Goal: Task Accomplishment & Management: Manage account settings

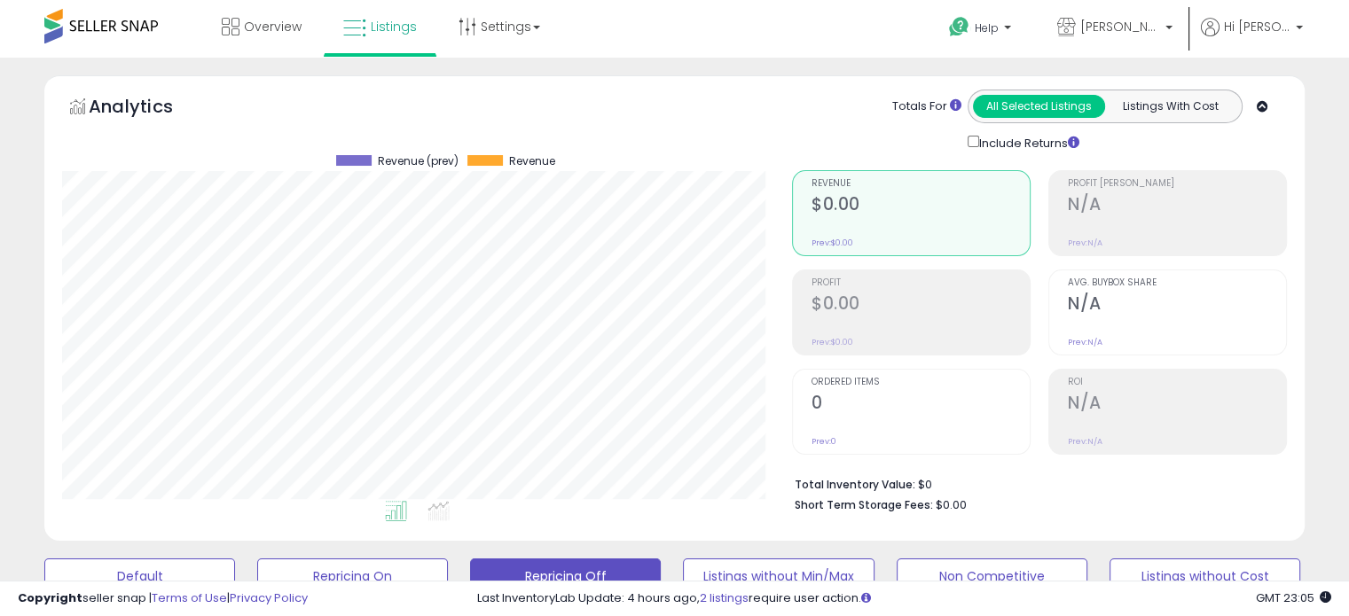
click at [128, 43] on span at bounding box center [101, 26] width 114 height 35
click at [98, 35] on span at bounding box center [101, 26] width 114 height 35
click at [64, 26] on span at bounding box center [101, 26] width 114 height 35
click at [63, 26] on span at bounding box center [101, 26] width 114 height 35
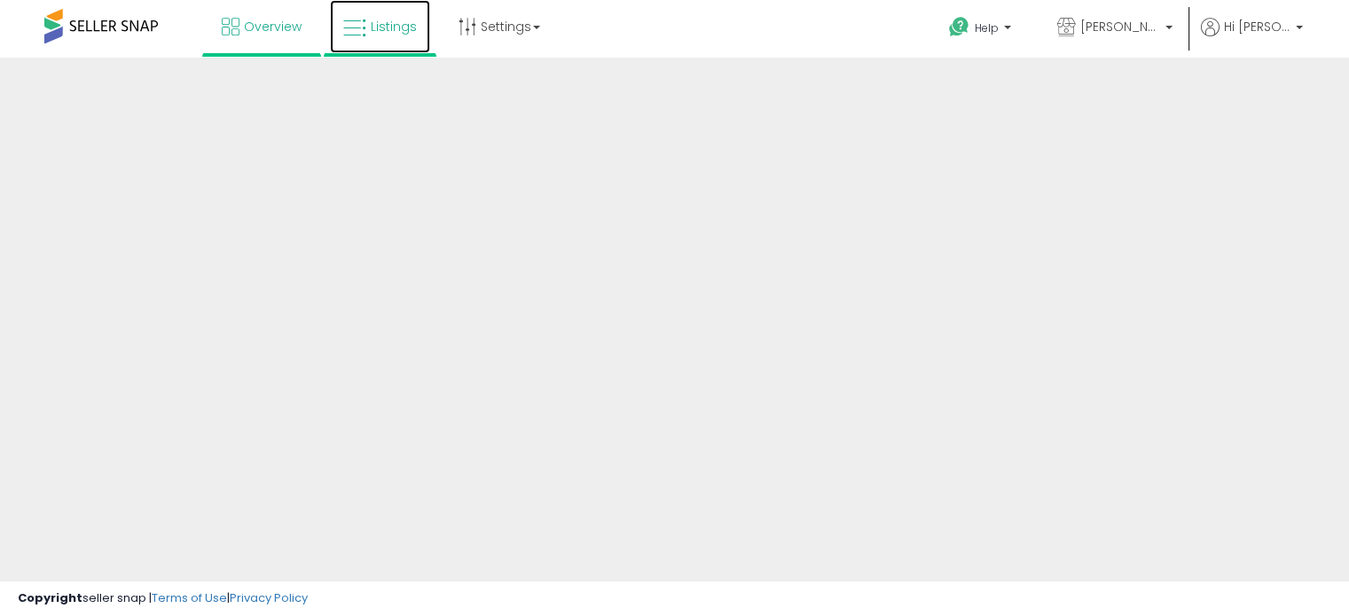
click at [396, 18] on span "Listings" at bounding box center [394, 27] width 46 height 18
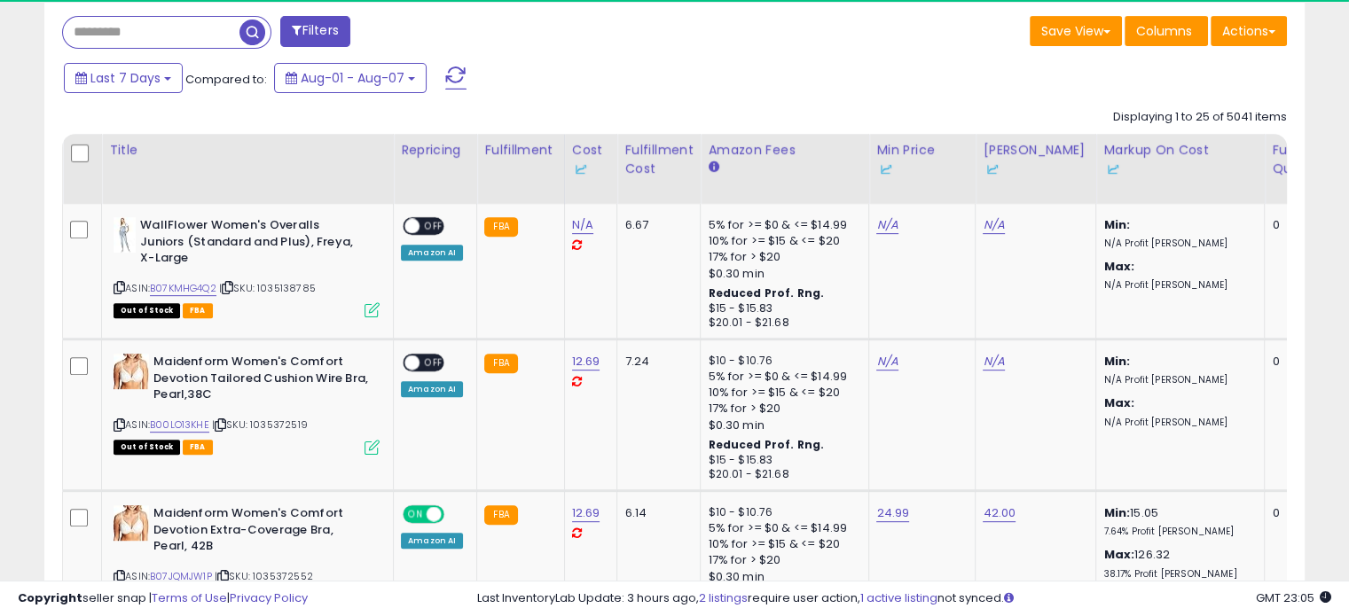
scroll to position [567, 0]
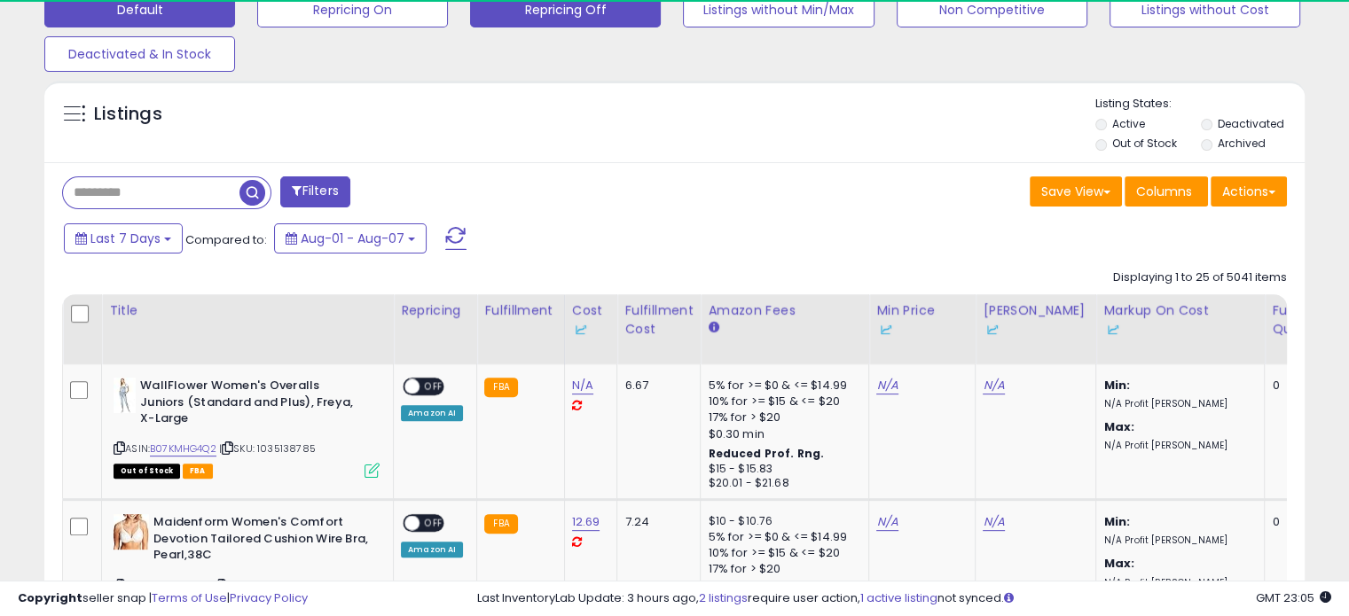
click at [448, 6] on button "Repricing Off" at bounding box center [352, 9] width 191 height 35
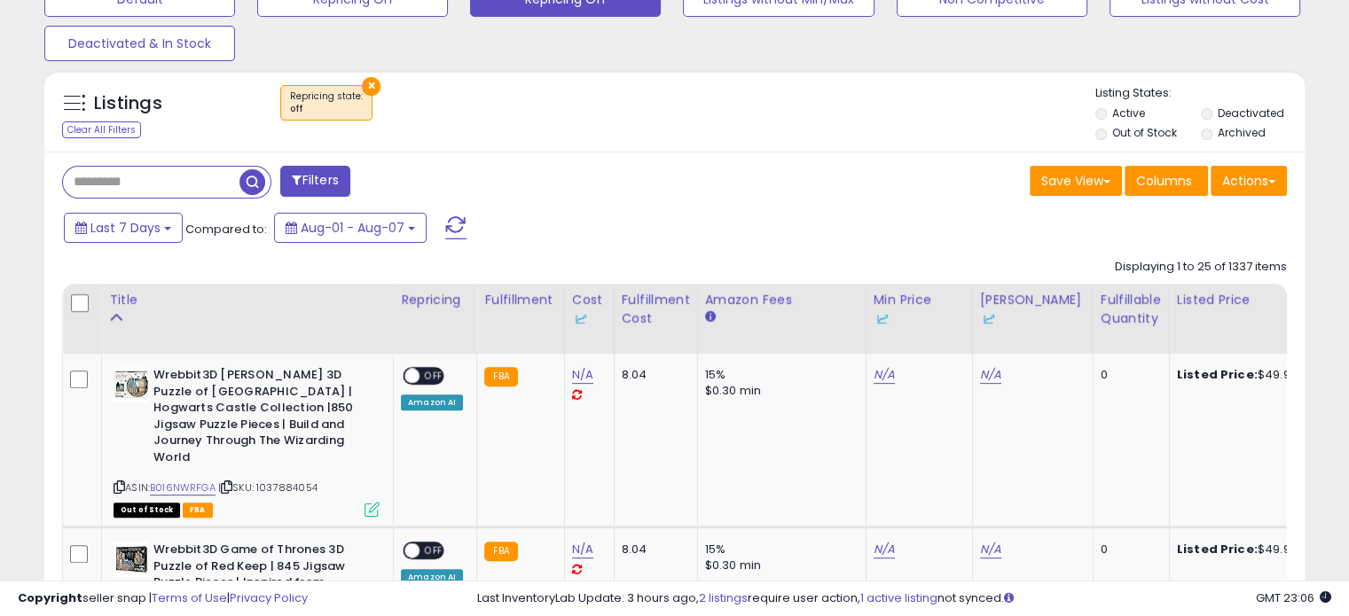
scroll to position [578, 0]
click at [1137, 130] on label "Out of Stock" at bounding box center [1144, 131] width 65 height 15
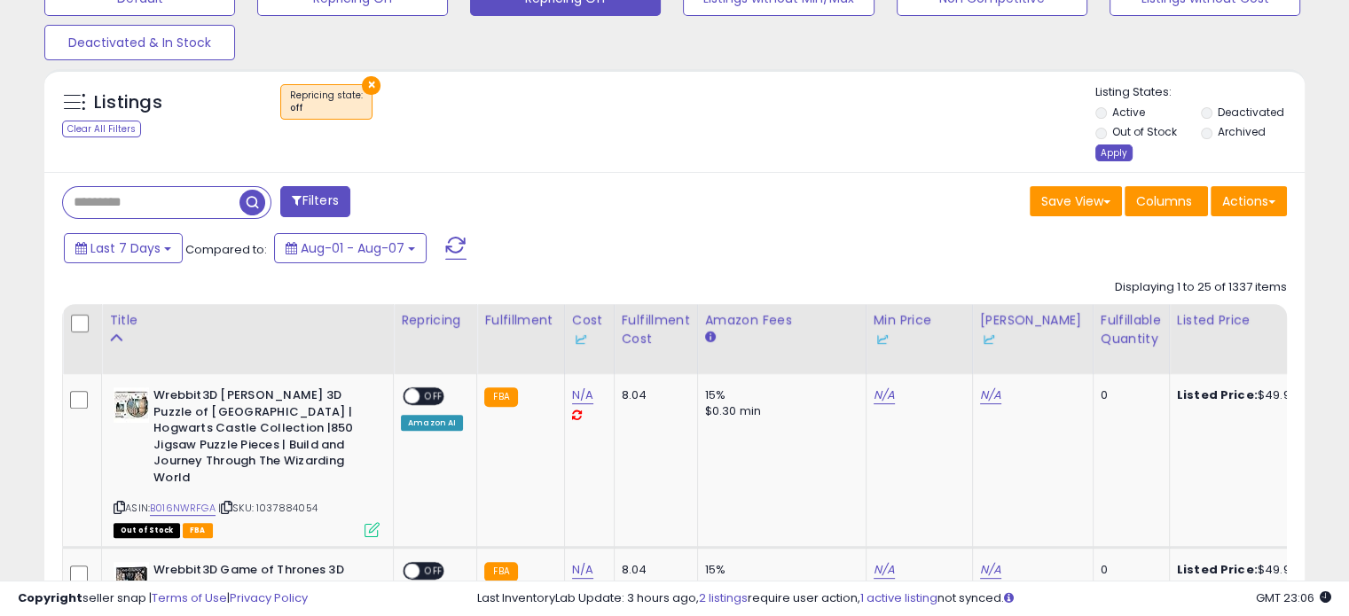
click at [1101, 153] on div "Apply" at bounding box center [1113, 153] width 37 height 17
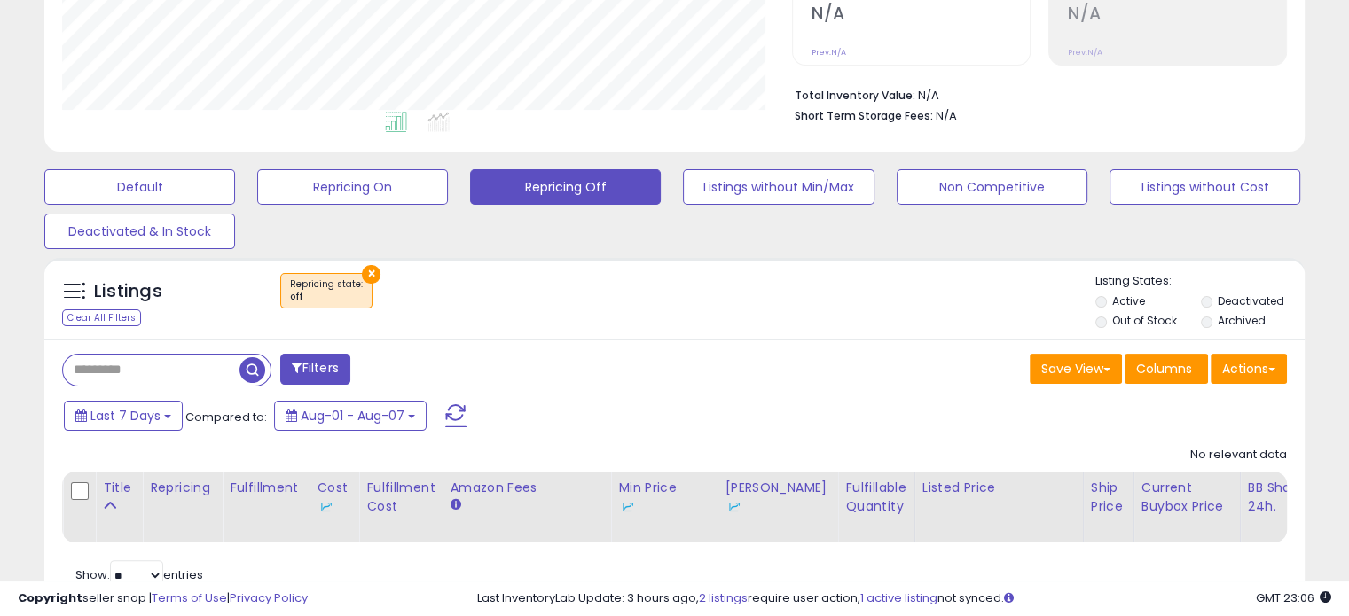
scroll to position [0, 0]
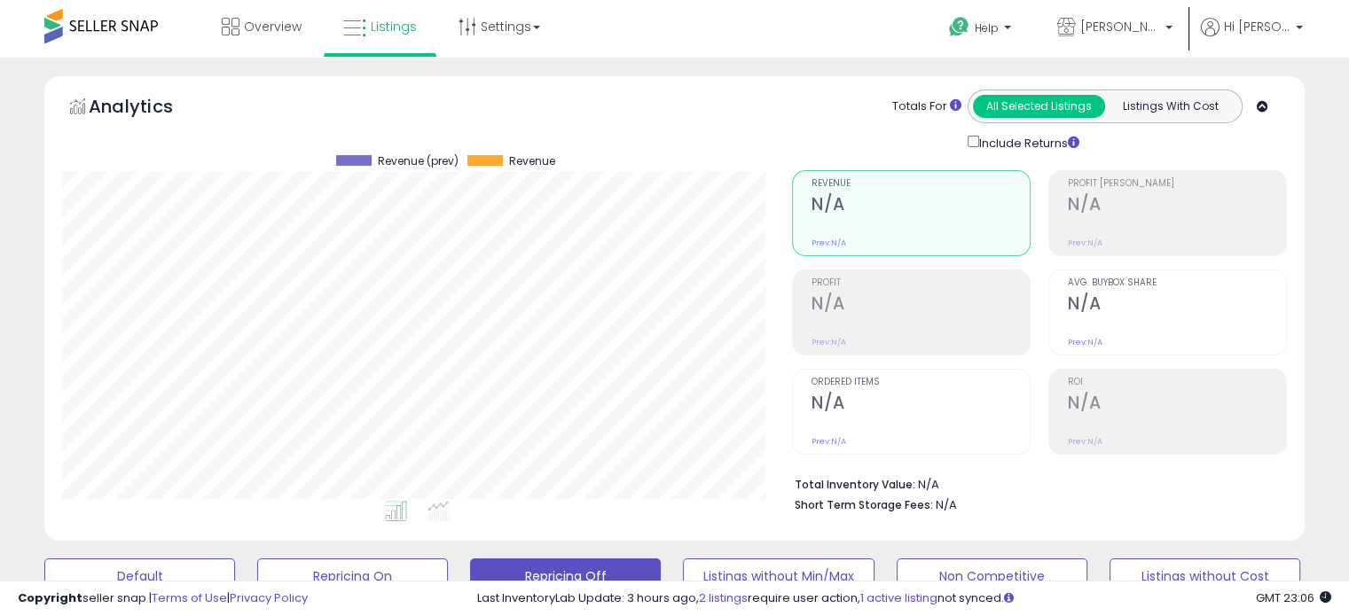
click at [508, 66] on div "**********" at bounding box center [674, 563] width 1349 height 1011
